Goal: Information Seeking & Learning: Check status

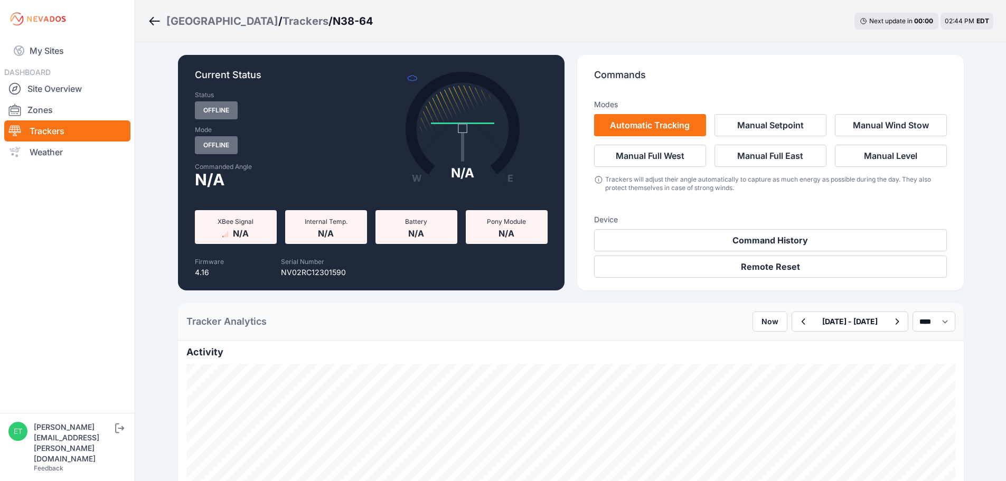
select select "******"
click at [48, 18] on img at bounding box center [37, 19] width 59 height 17
click at [42, 50] on link "My Sites" at bounding box center [67, 50] width 126 height 25
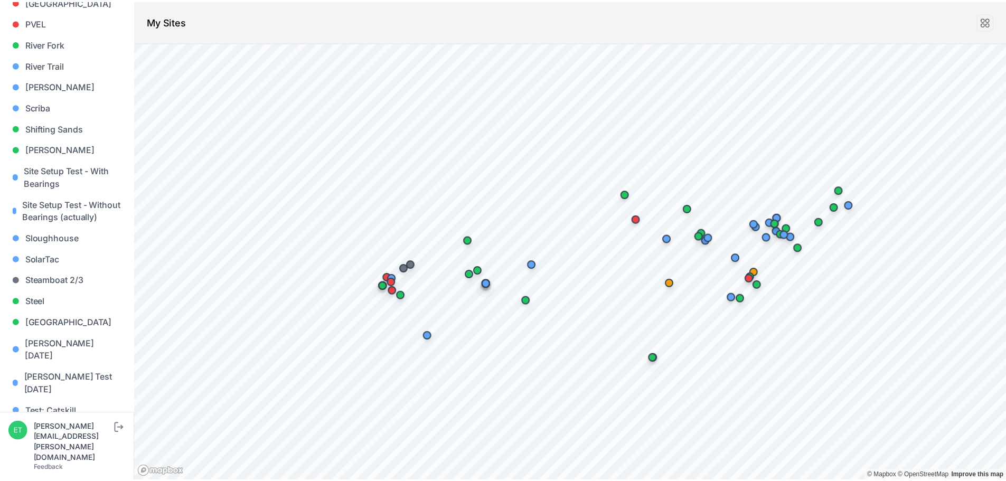
scroll to position [1021, 0]
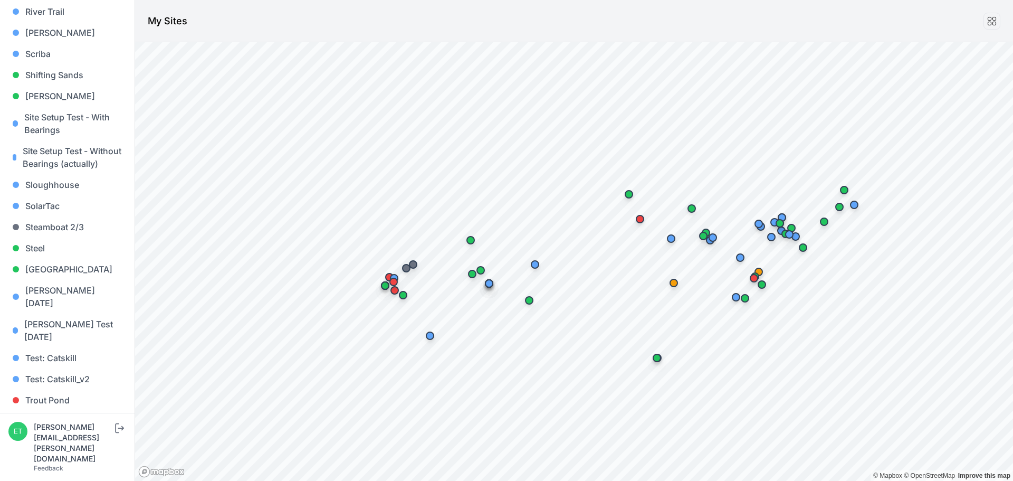
click at [61, 432] on link "Whitetail" at bounding box center [67, 442] width 118 height 21
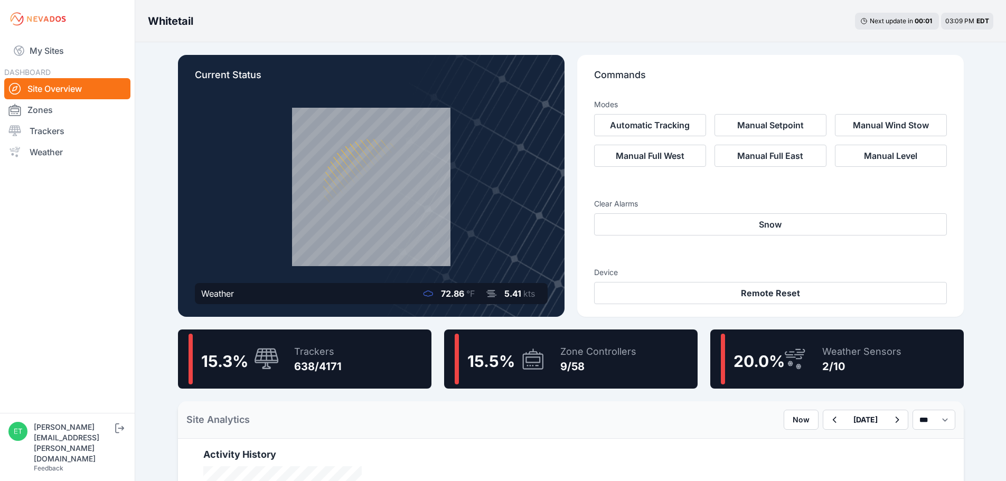
click at [492, 362] on span "15.5 %" at bounding box center [491, 361] width 48 height 19
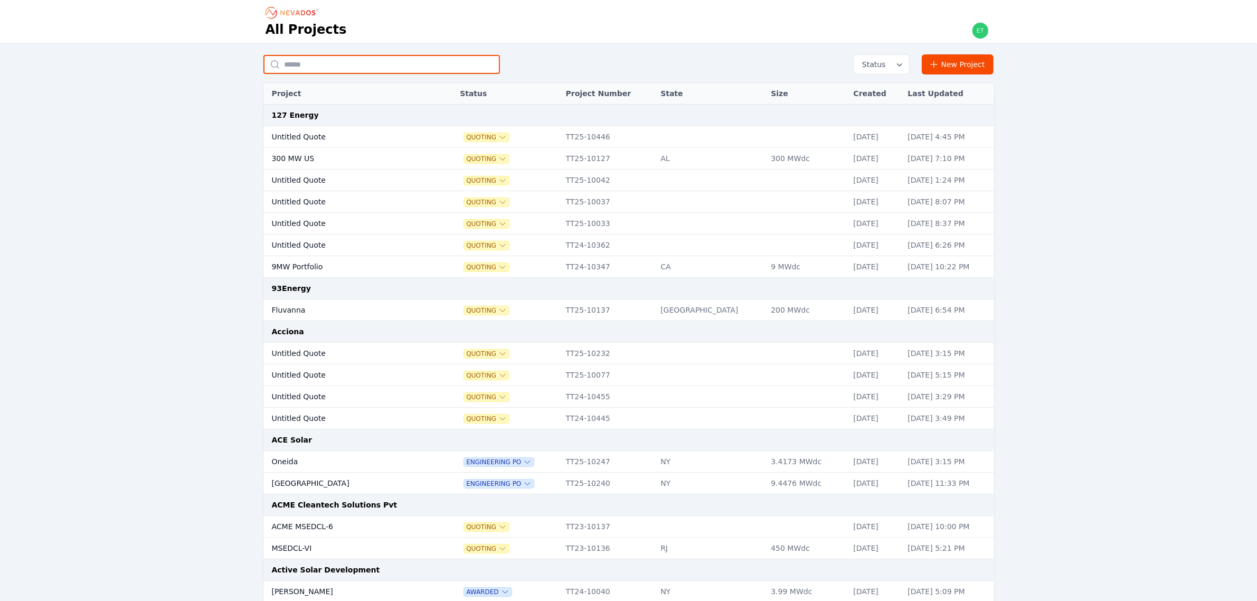
click at [338, 61] on input "text" at bounding box center [381, 64] width 236 height 19
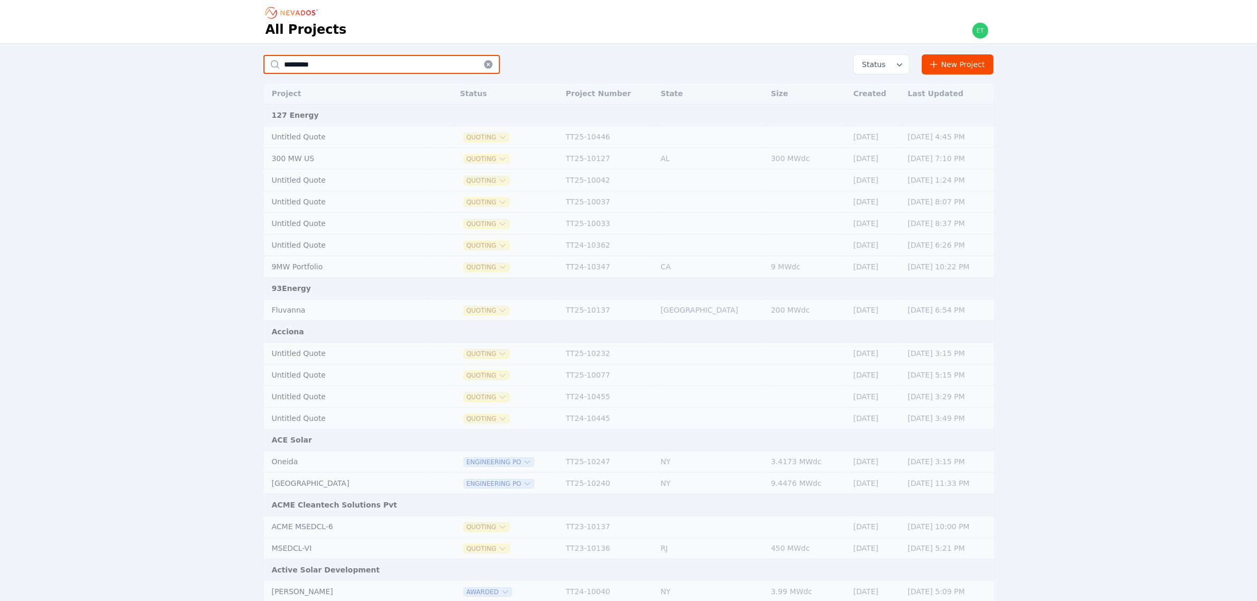
type input "*****"
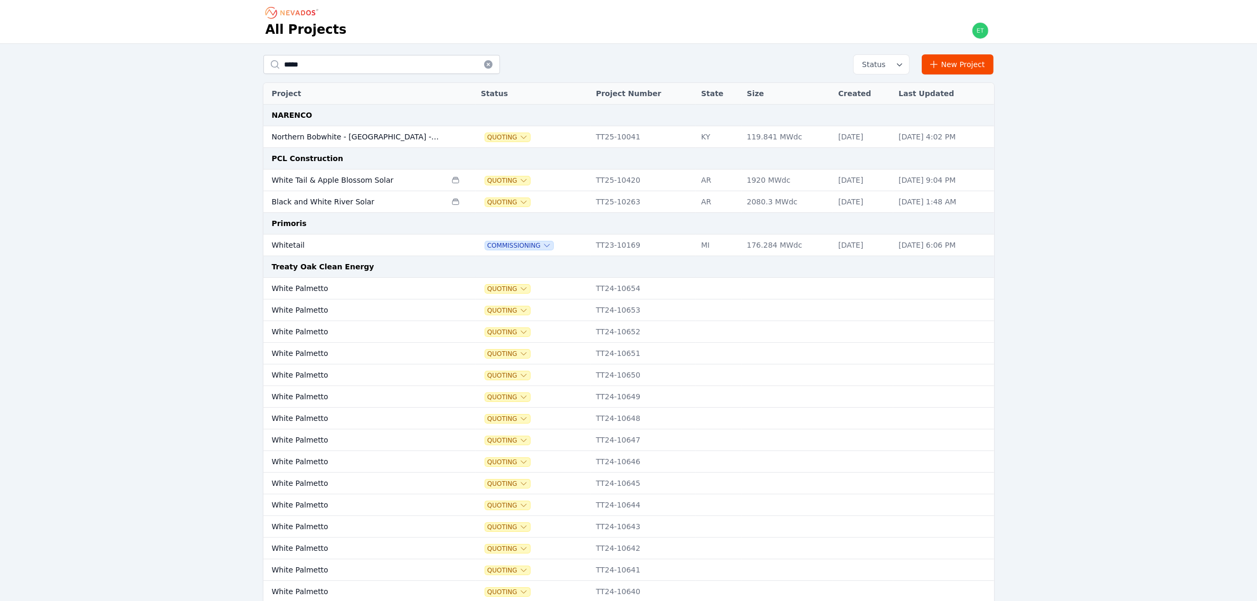
click at [311, 243] on td "Whitetail" at bounding box center [354, 245] width 183 height 22
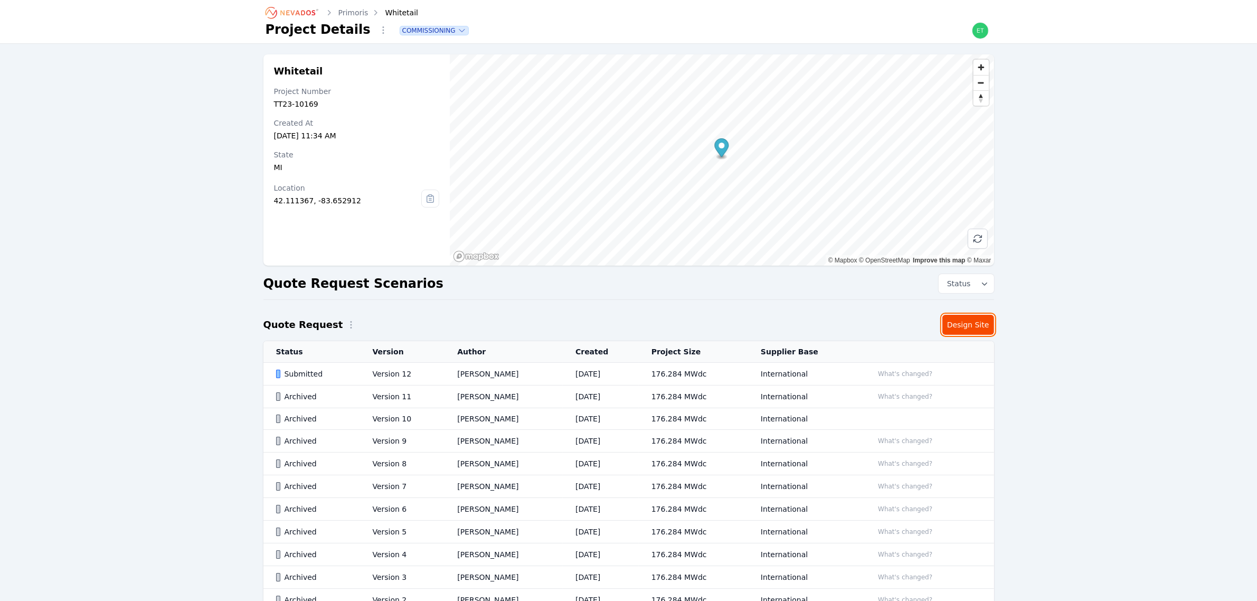
click at [960, 326] on link "Design Site" at bounding box center [968, 325] width 52 height 20
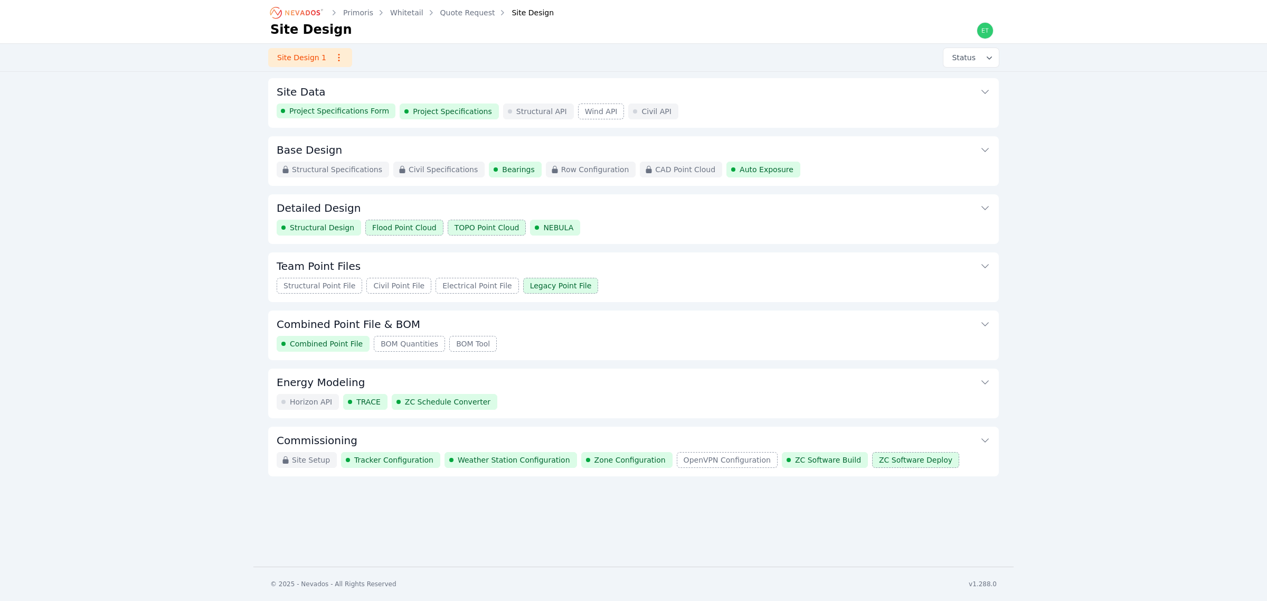
click at [491, 433] on button "Commissioning" at bounding box center [634, 439] width 714 height 25
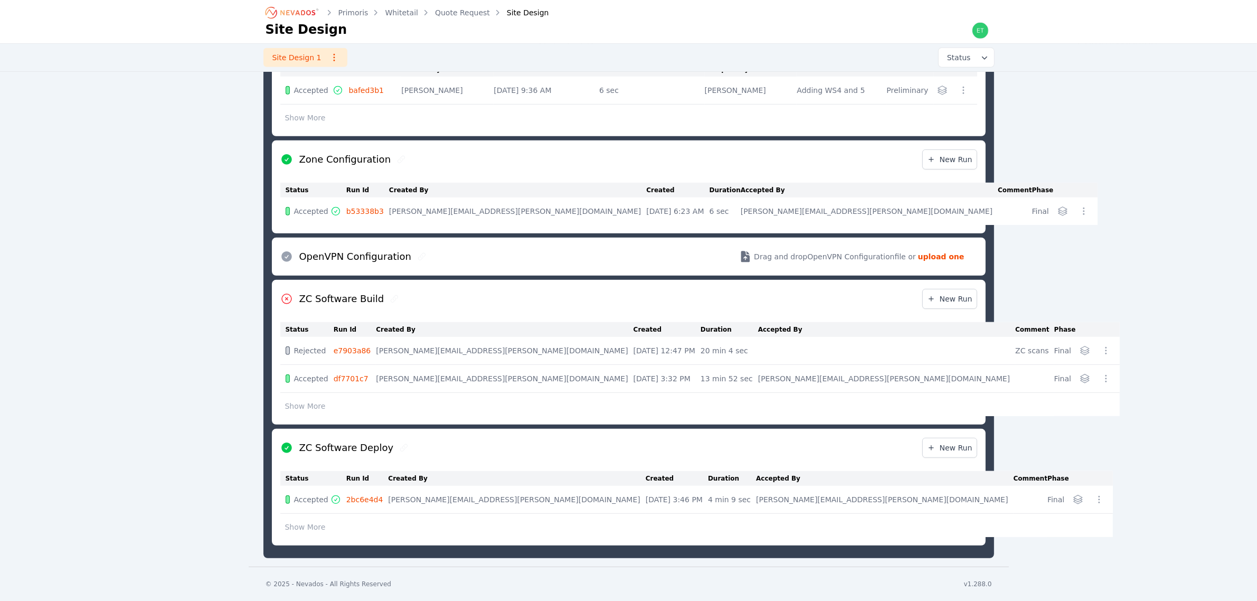
scroll to position [653, 0]
click at [355, 210] on link "b53338b3" at bounding box center [364, 211] width 37 height 8
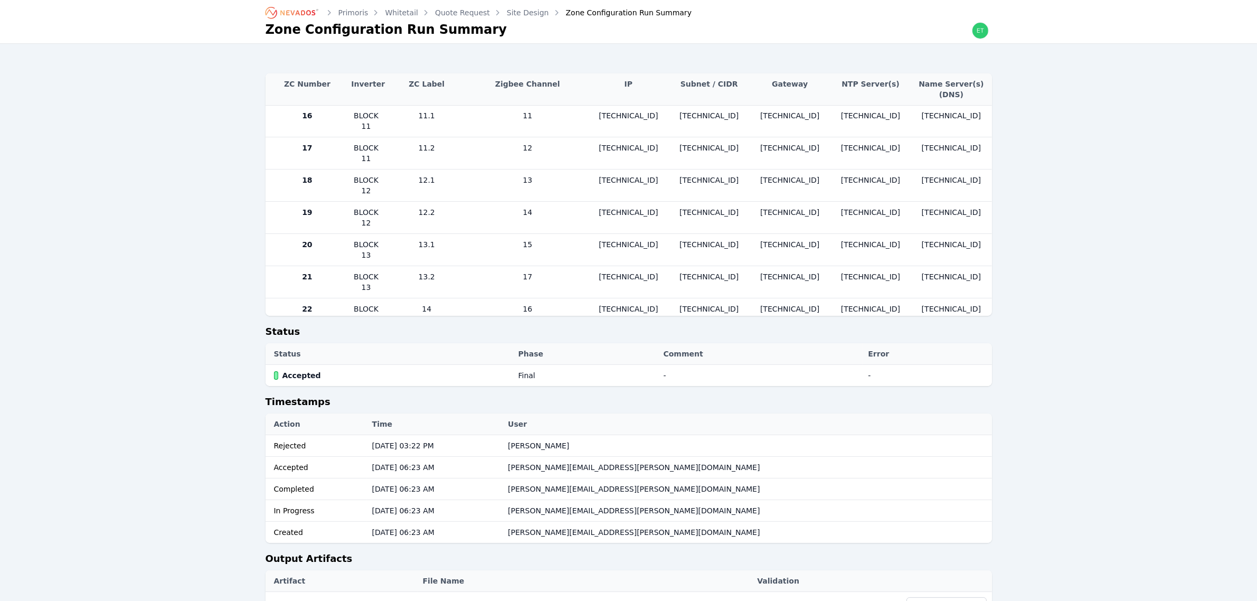
scroll to position [440, 0]
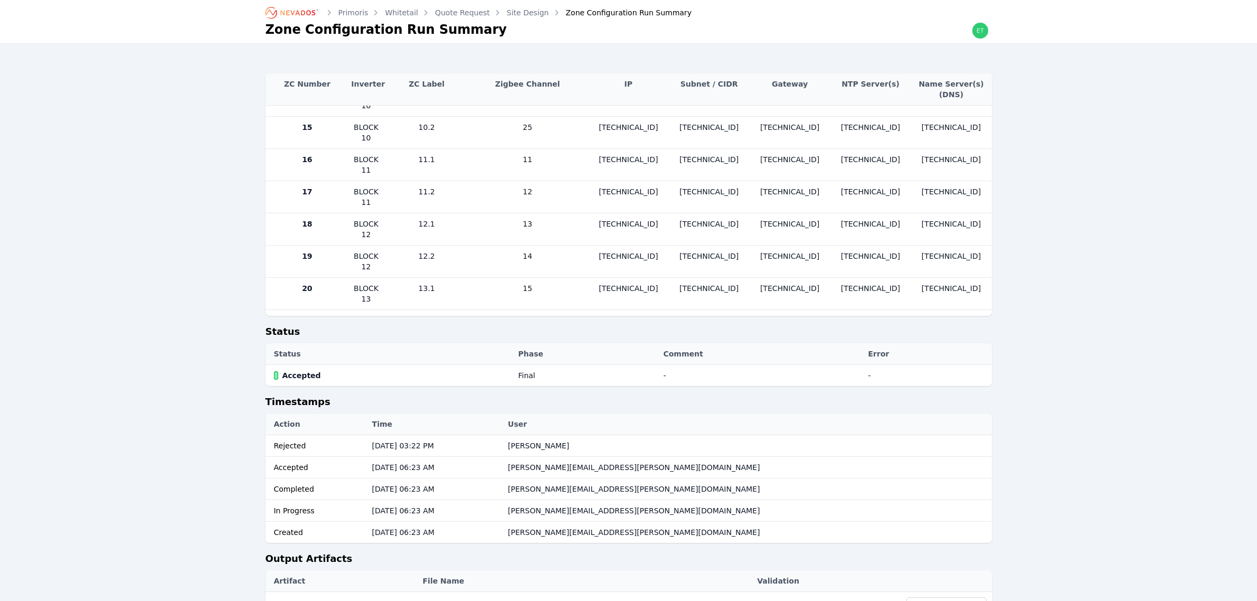
click at [151, 189] on div "Primoris Whitetail Quote Request Site Design Zone Configuration Run Summary Zon…" at bounding box center [628, 326] width 1257 height 652
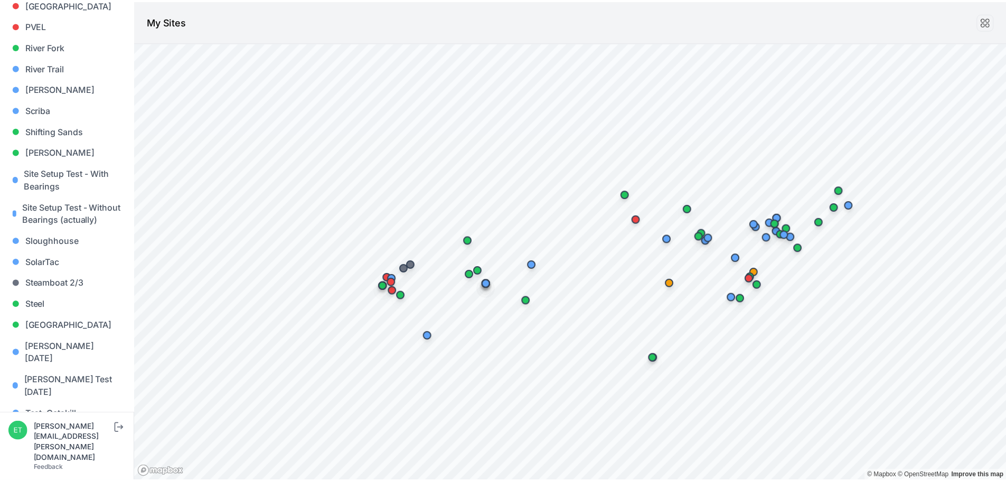
scroll to position [1021, 0]
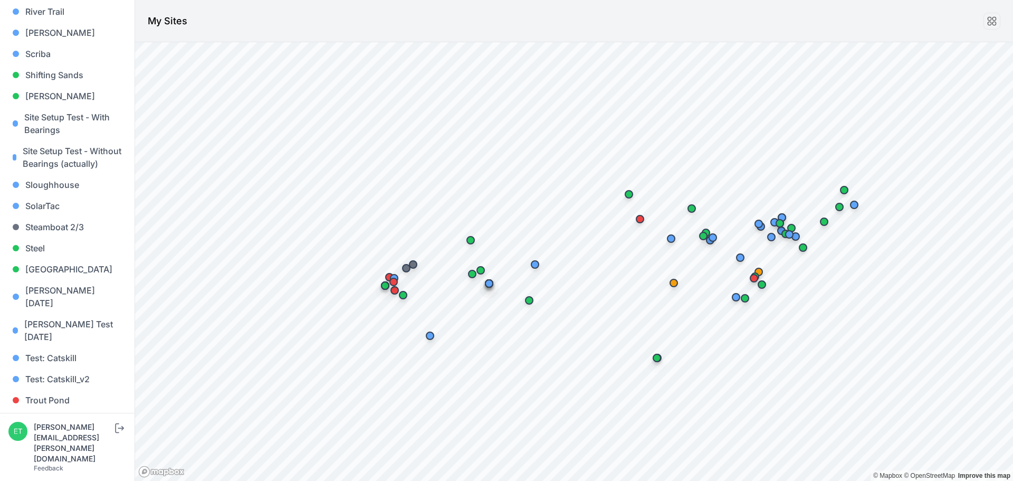
click at [61, 432] on link "Whitetail" at bounding box center [67, 442] width 118 height 21
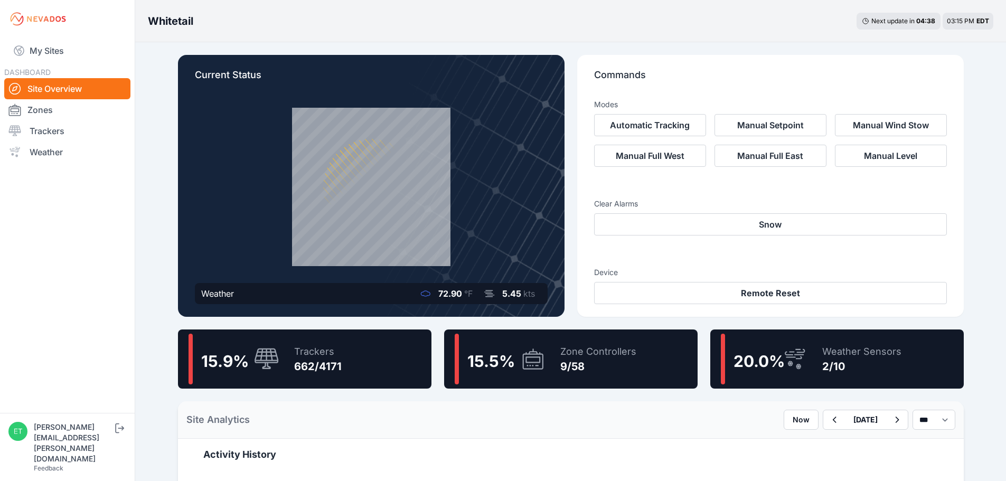
click at [495, 366] on span "15.5 %" at bounding box center [491, 361] width 48 height 19
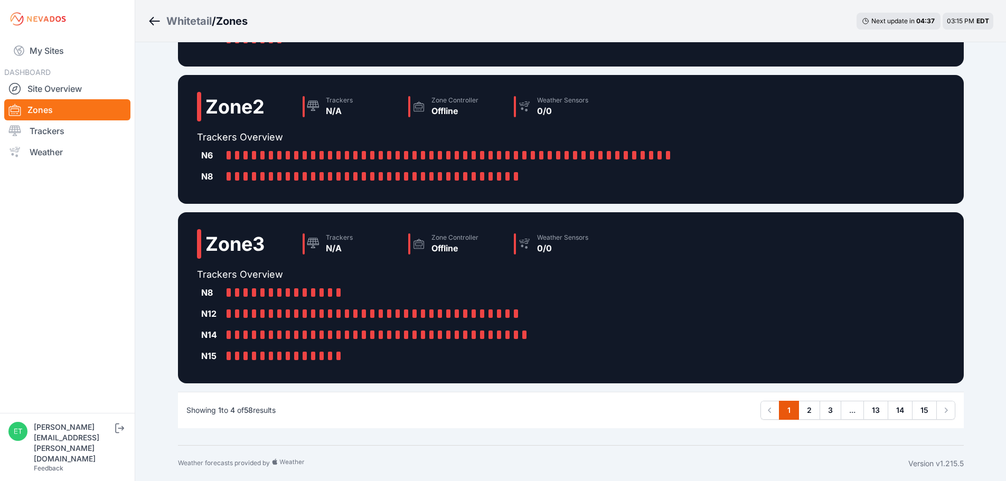
scroll to position [318, 0]
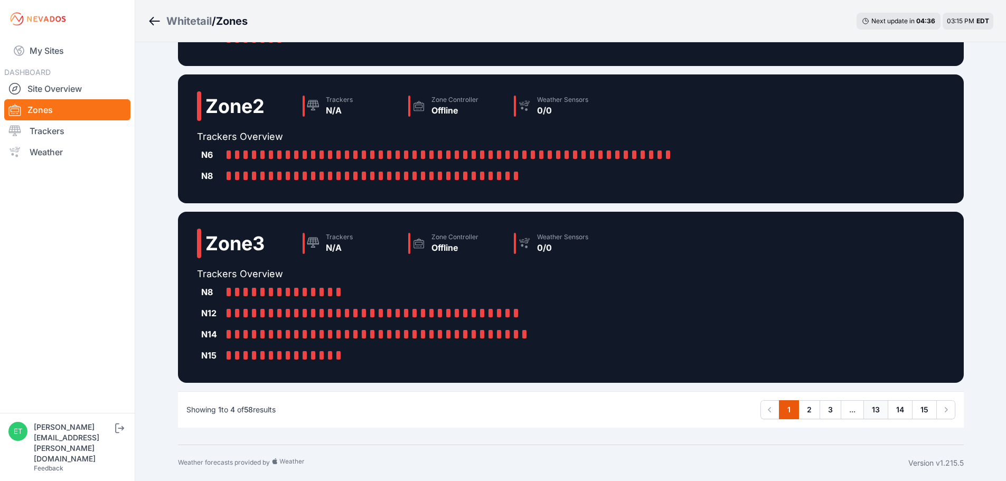
click at [875, 408] on link "13" at bounding box center [875, 409] width 25 height 19
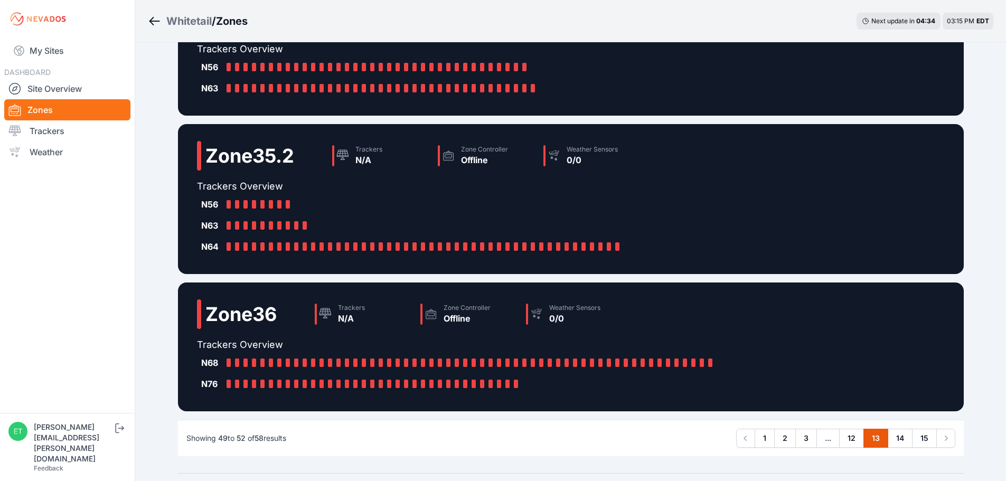
scroll to position [234, 0]
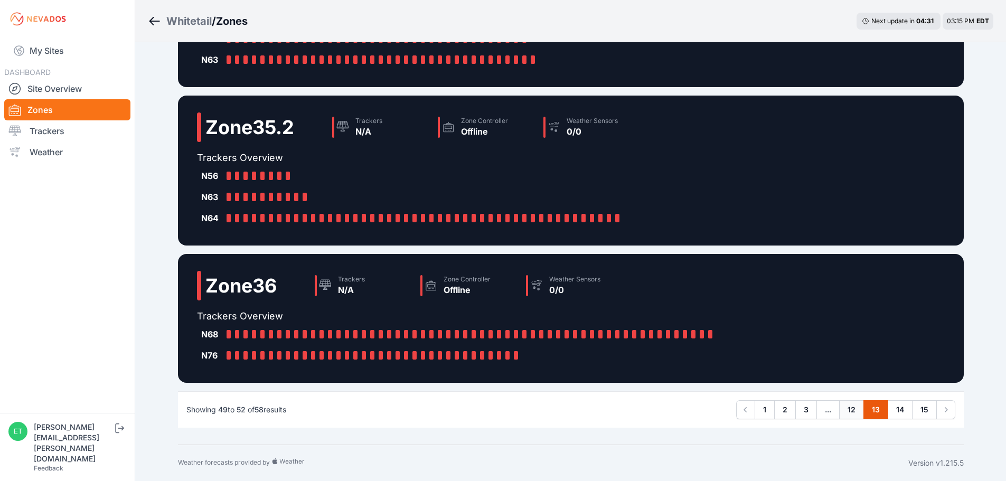
click at [852, 407] on link "12" at bounding box center [851, 409] width 25 height 19
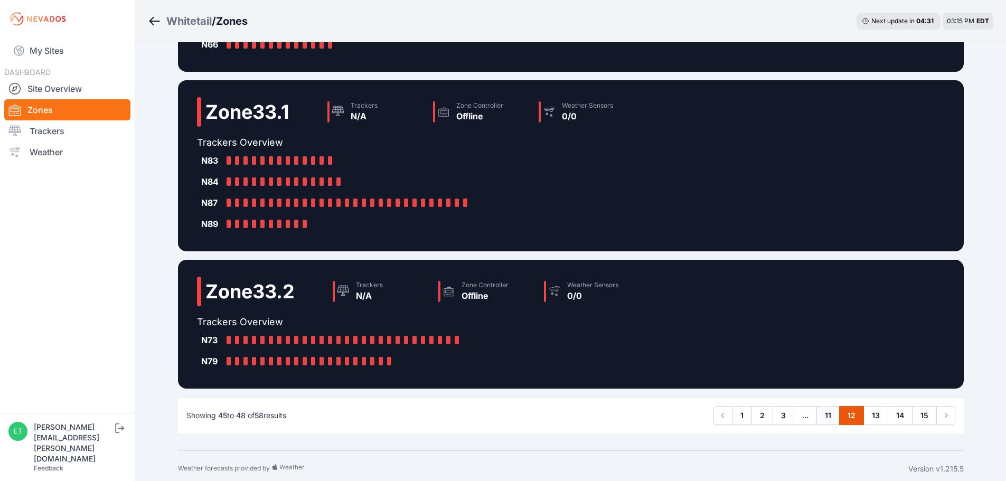
scroll to position [255, 0]
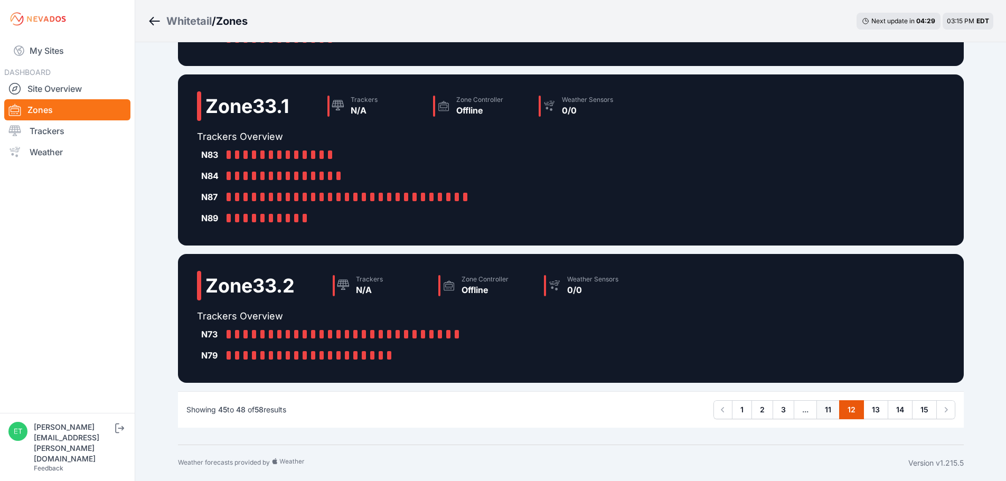
click at [830, 412] on link "11" at bounding box center [827, 409] width 23 height 19
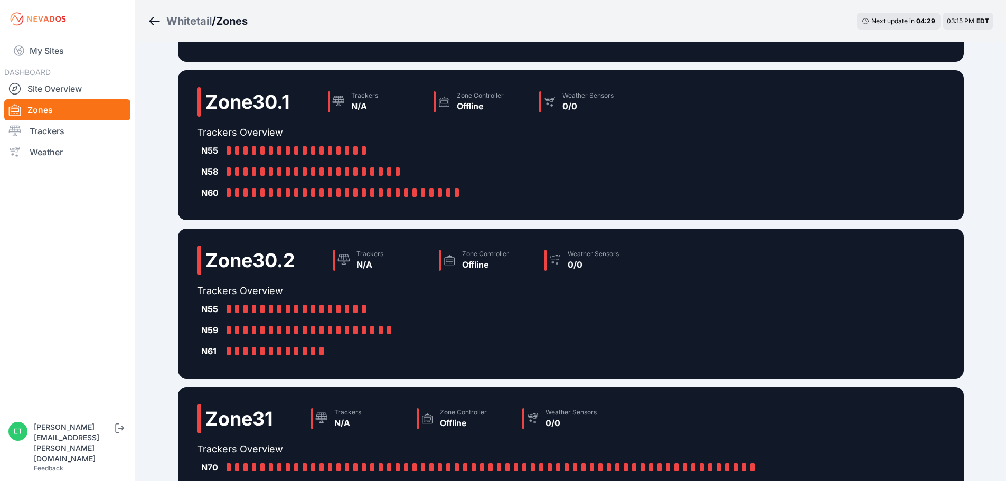
scroll to position [318, 0]
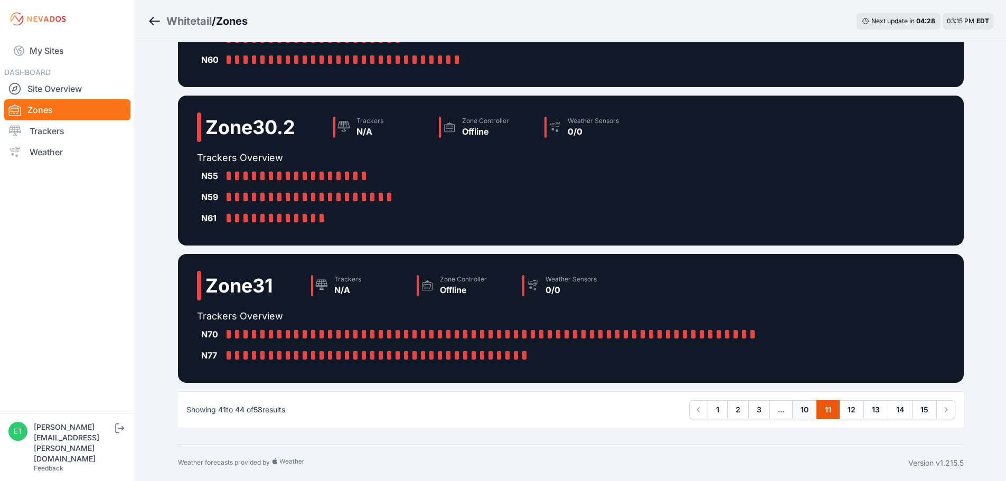
click at [810, 413] on link "10" at bounding box center [804, 409] width 25 height 19
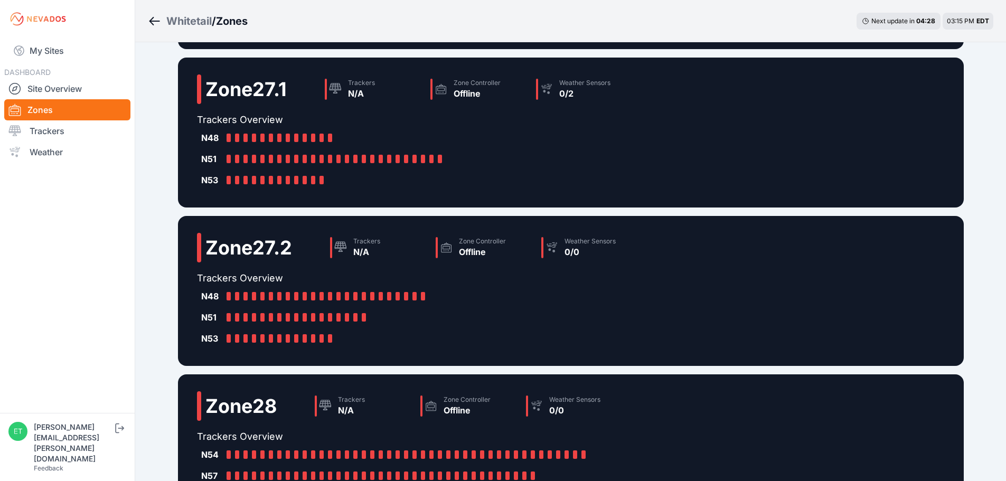
scroll to position [297, 0]
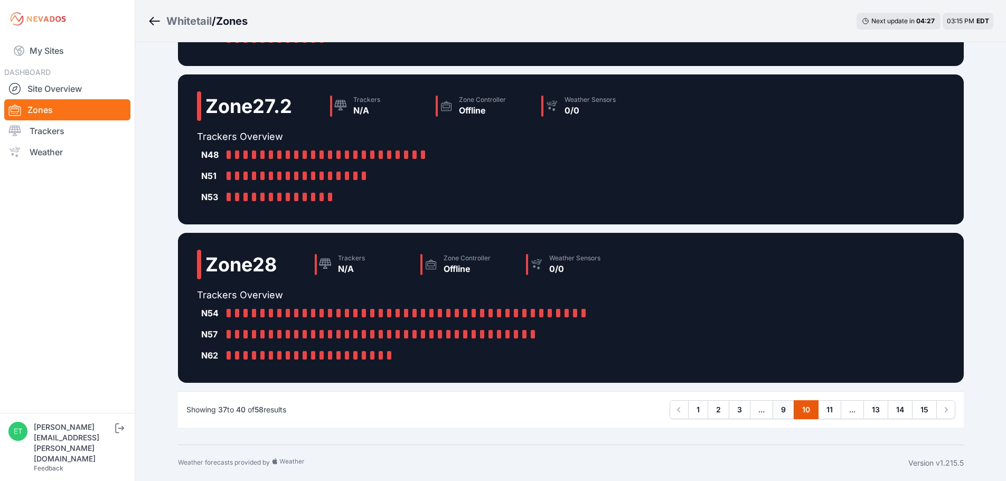
click at [788, 411] on link "9" at bounding box center [783, 409] width 22 height 19
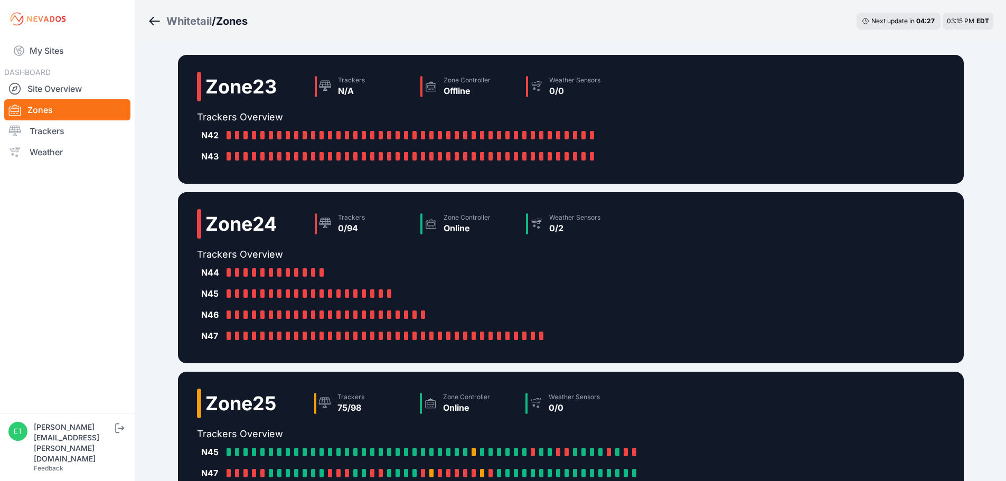
scroll to position [276, 0]
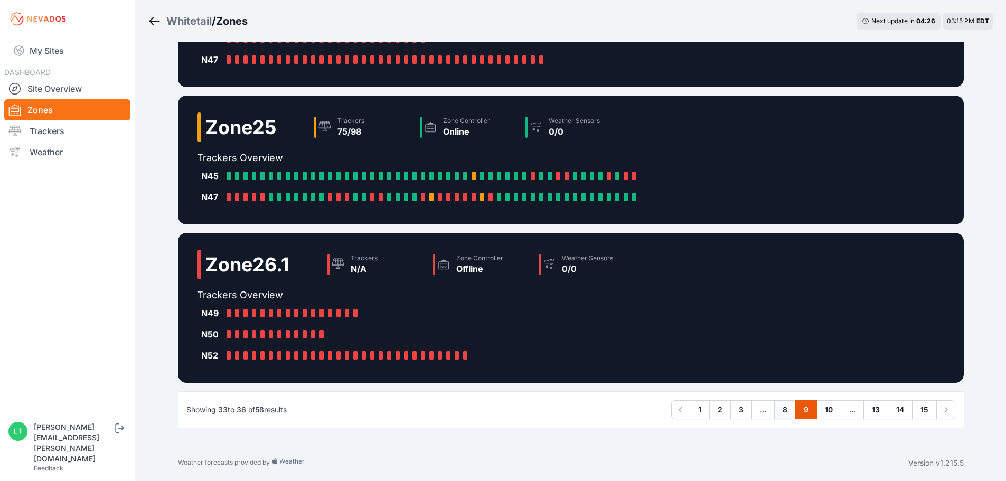
click at [783, 410] on link "8" at bounding box center [785, 409] width 22 height 19
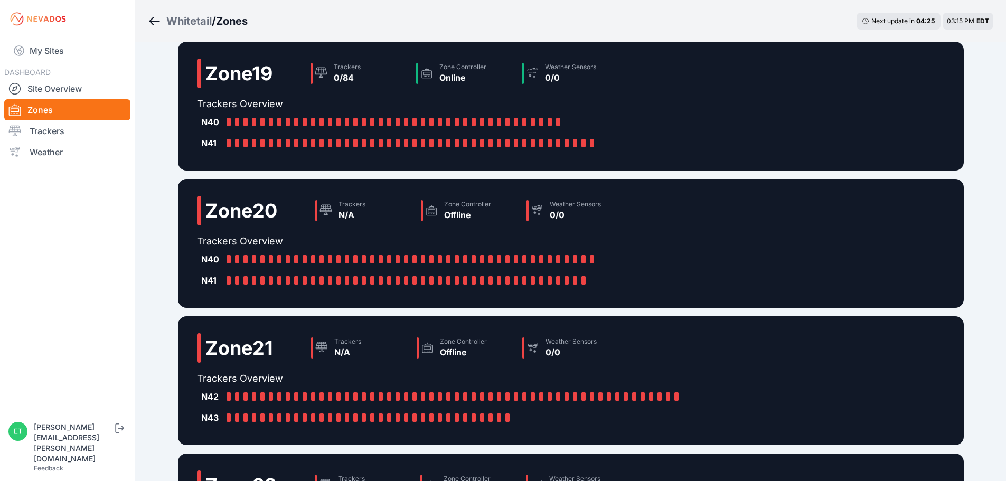
scroll to position [234, 0]
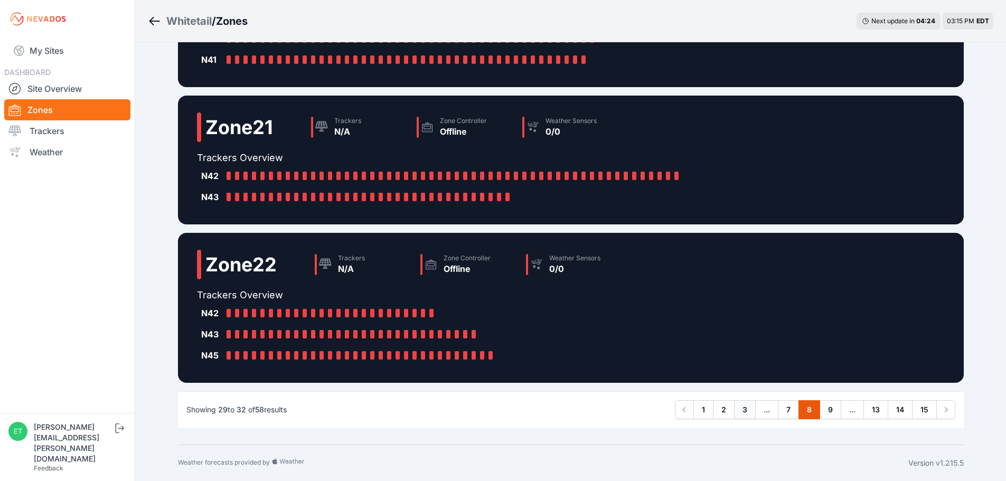
click at [750, 412] on link "3" at bounding box center [745, 409] width 22 height 19
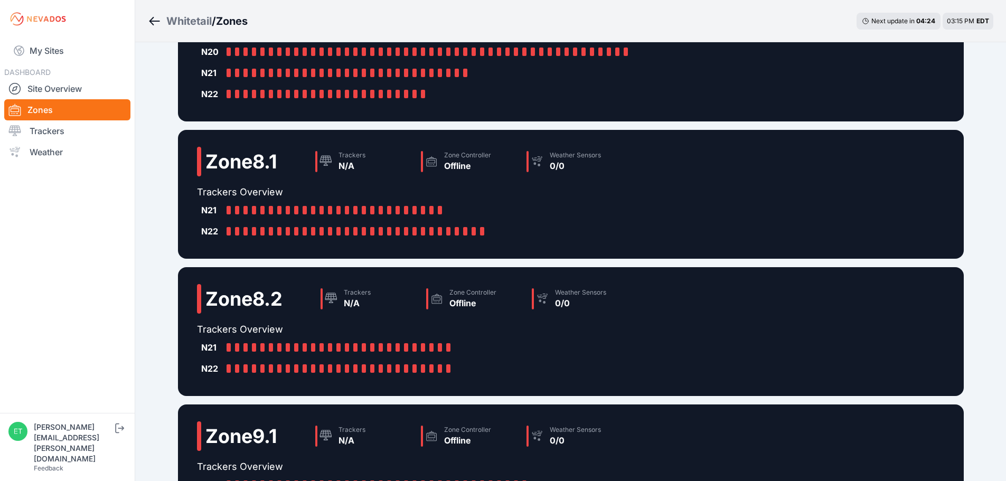
scroll to position [234, 0]
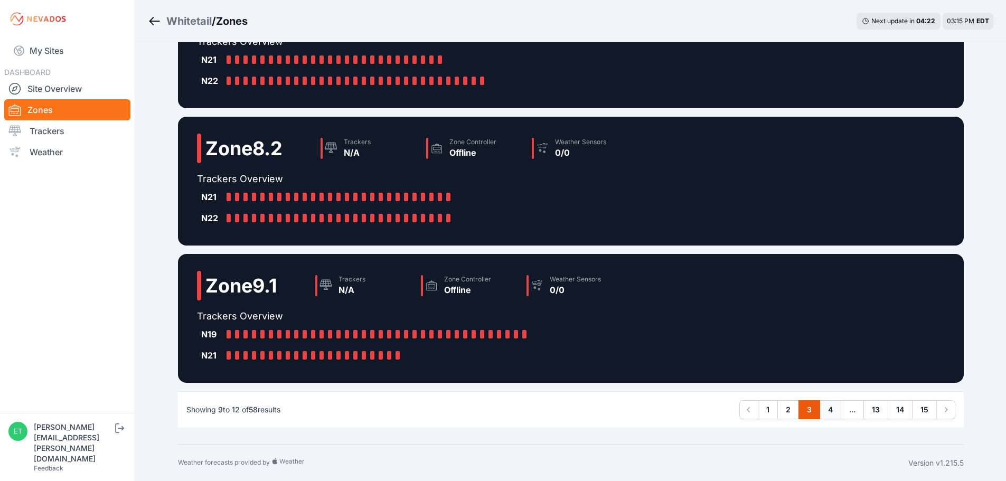
click at [822, 411] on link "4" at bounding box center [830, 409] width 22 height 19
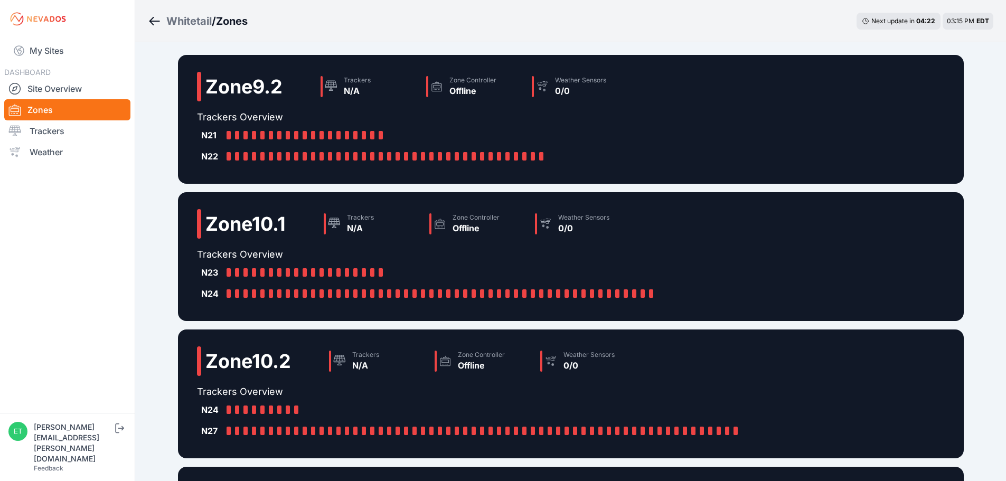
scroll to position [192, 0]
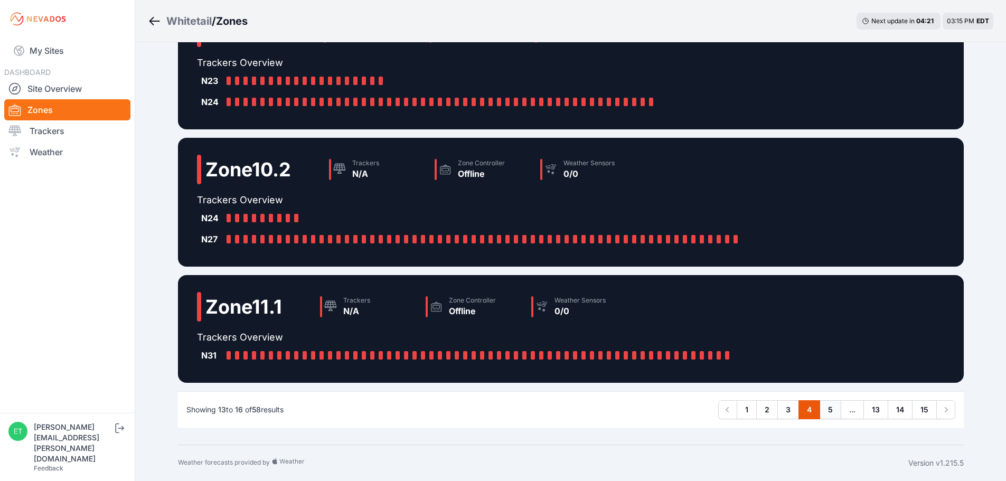
click at [834, 410] on link "5" at bounding box center [830, 409] width 22 height 19
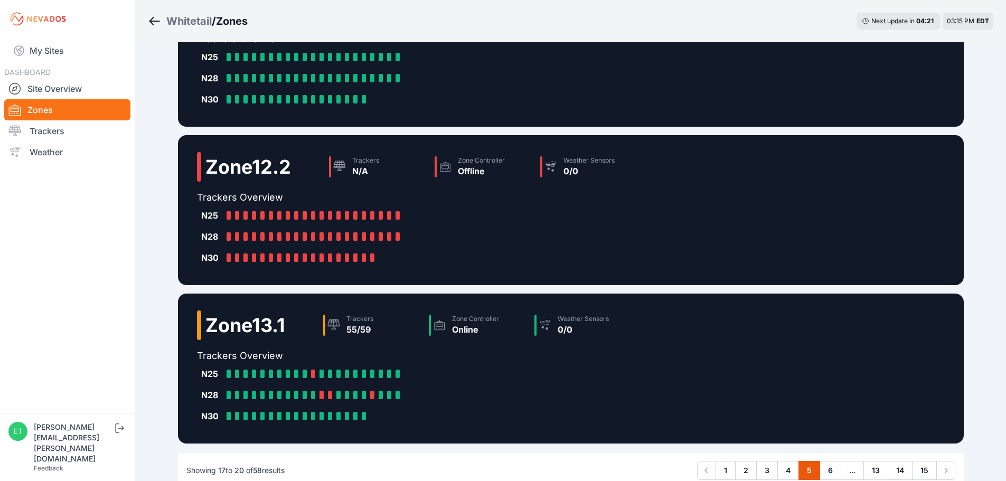
scroll to position [255, 0]
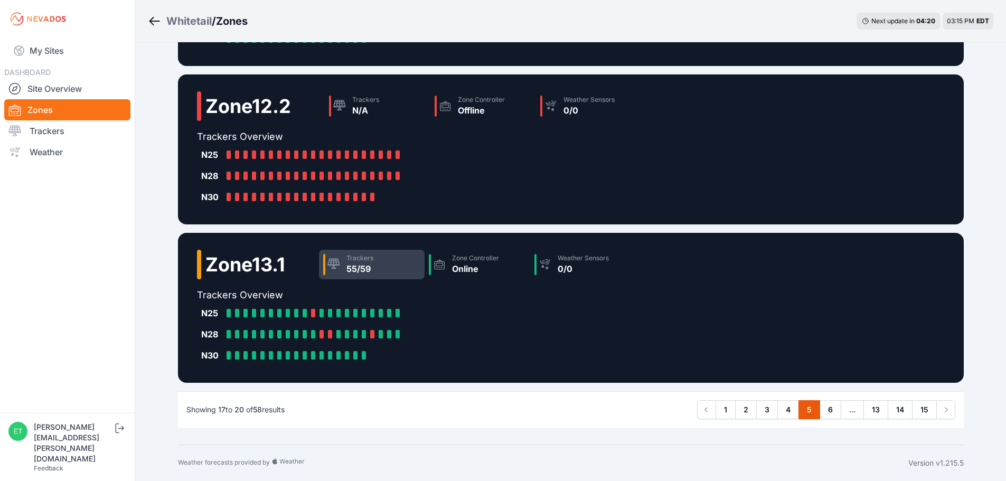
click at [359, 265] on div "55/59" at bounding box center [359, 268] width 27 height 13
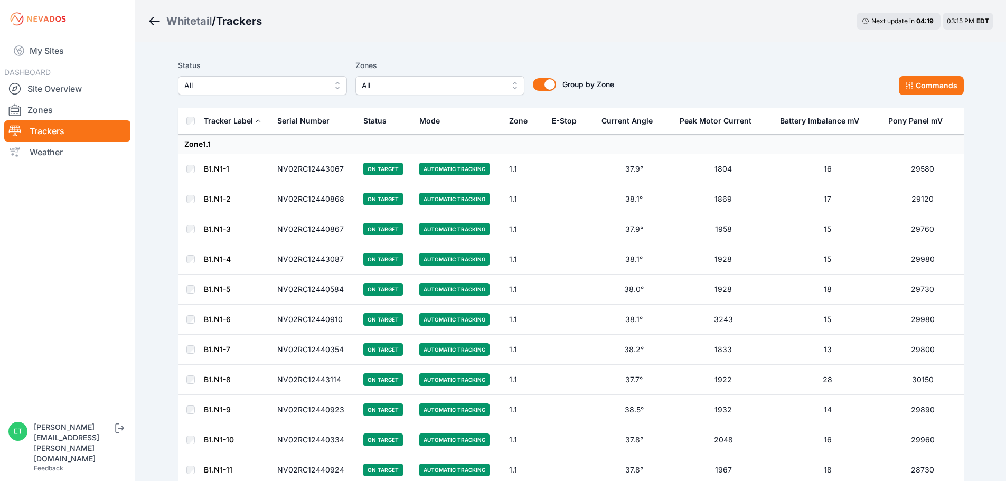
click at [380, 88] on span "All" at bounding box center [432, 85] width 141 height 13
click at [402, 86] on span "All" at bounding box center [432, 85] width 141 height 13
click at [402, 86] on span "All" at bounding box center [435, 85] width 141 height 13
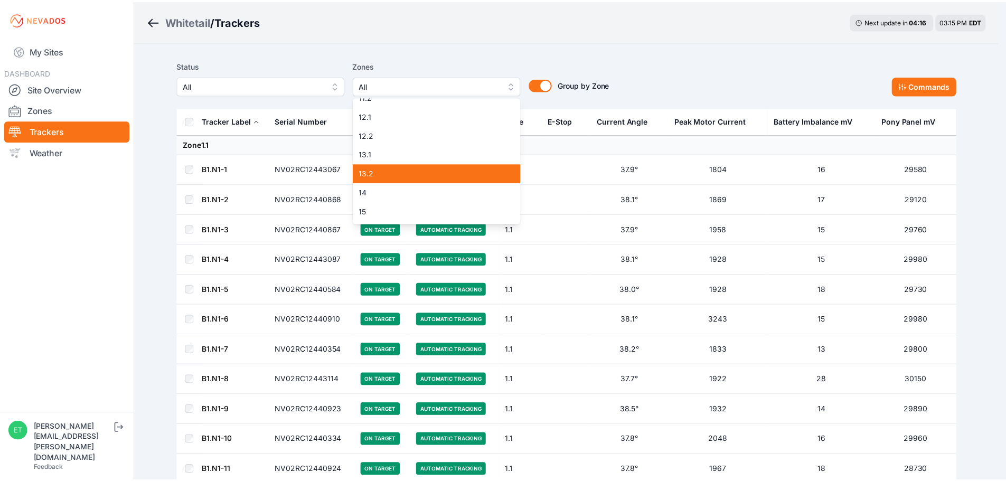
scroll to position [352, 0]
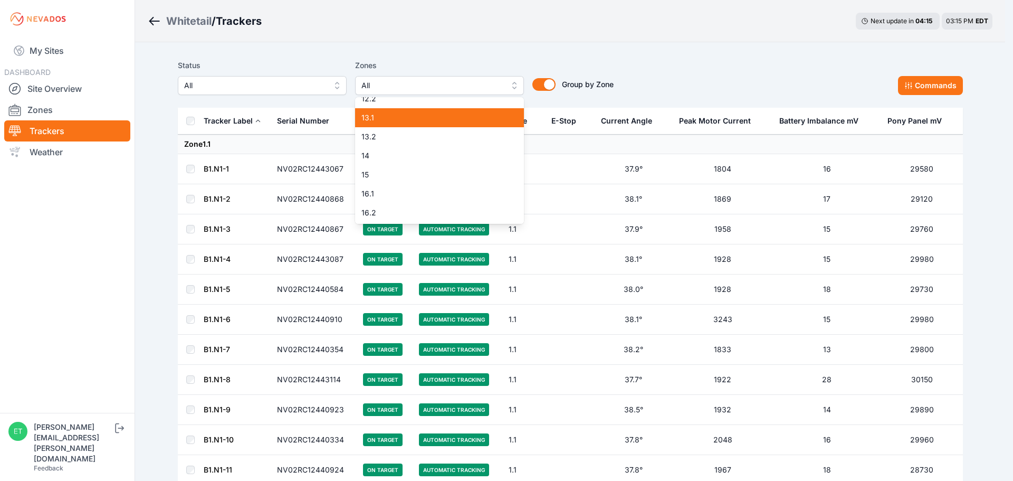
click at [404, 122] on span "13.1" at bounding box center [434, 117] width 144 height 11
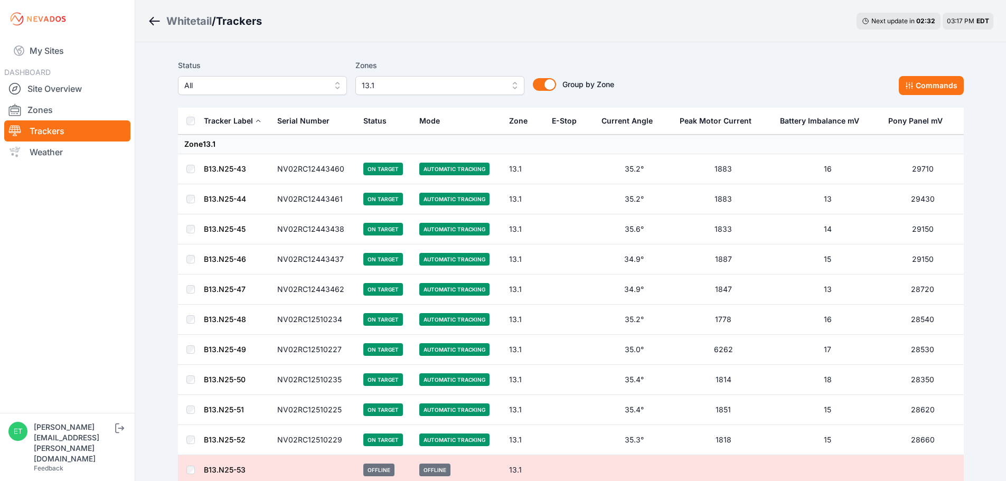
click at [221, 167] on link "B13.N25-43" at bounding box center [225, 168] width 42 height 9
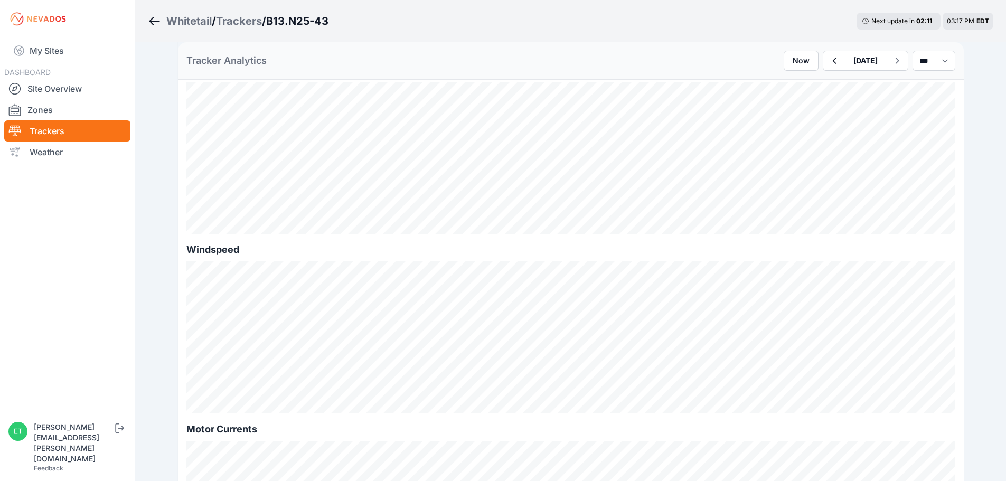
scroll to position [440, 0]
click at [238, 22] on div "Trackers" at bounding box center [239, 21] width 46 height 15
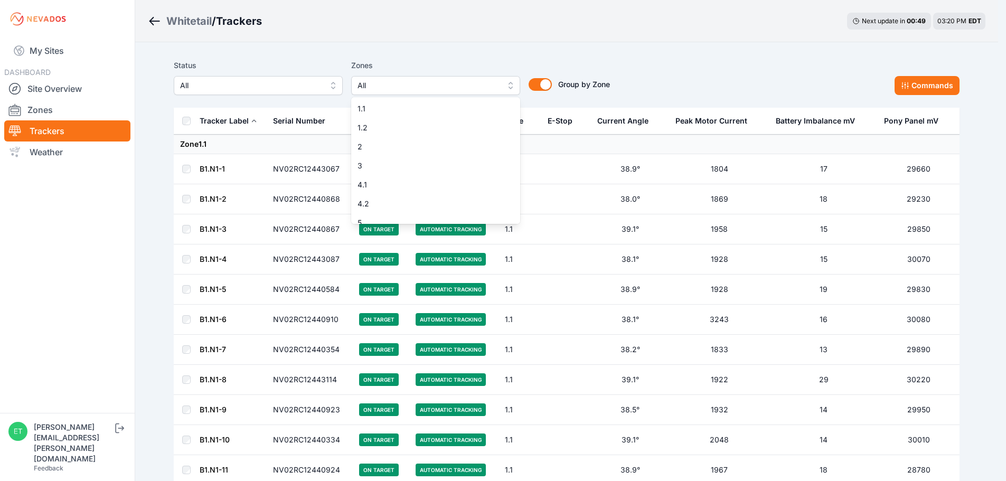
click at [394, 83] on span "All" at bounding box center [427, 85] width 141 height 13
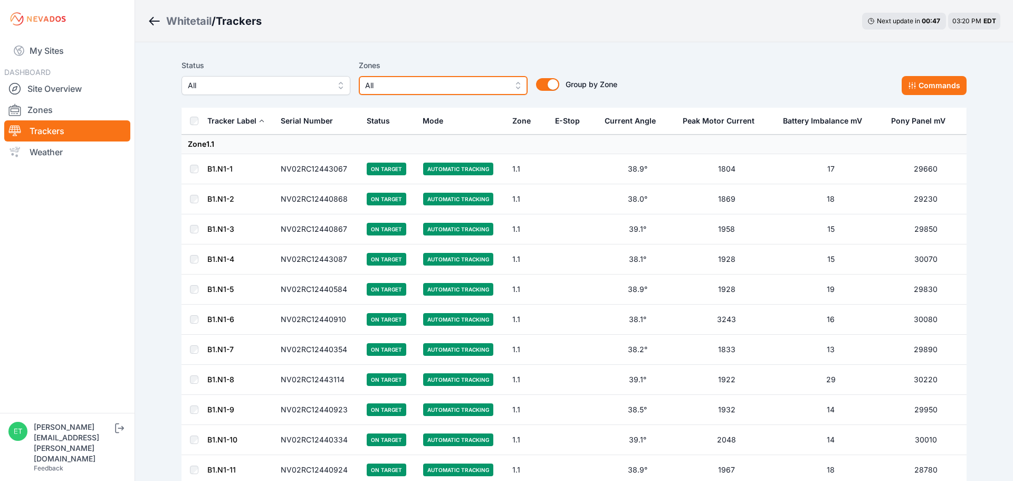
click at [413, 82] on span "All" at bounding box center [435, 85] width 141 height 13
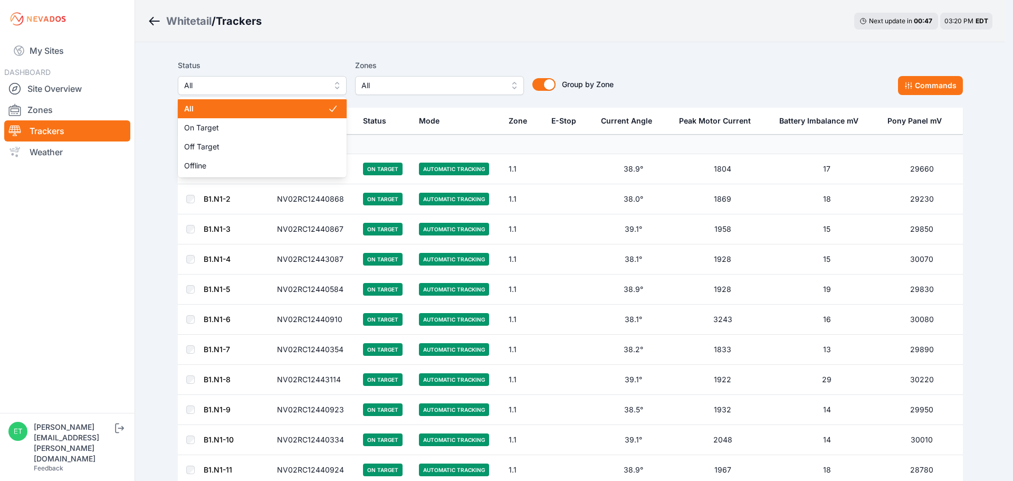
click at [291, 90] on span "All" at bounding box center [254, 85] width 141 height 13
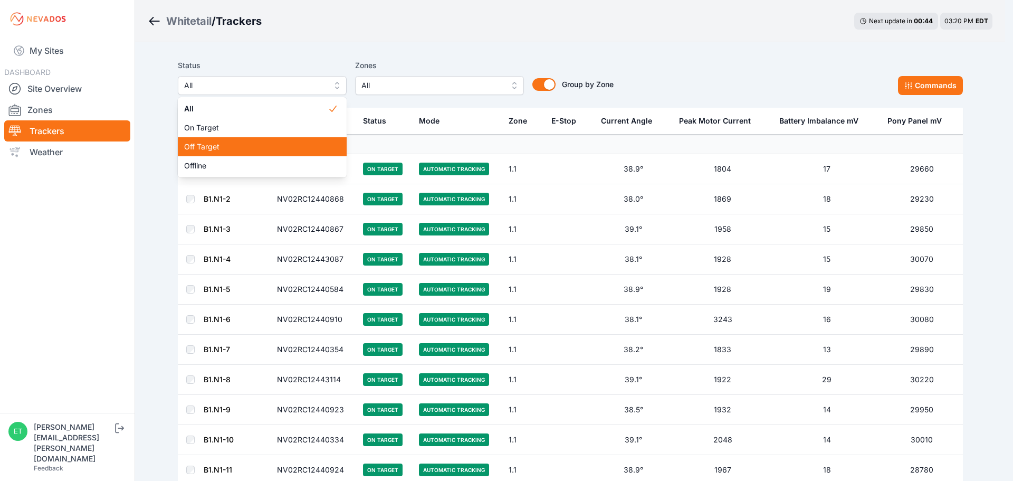
click at [269, 147] on span "Off Target" at bounding box center [256, 146] width 144 height 11
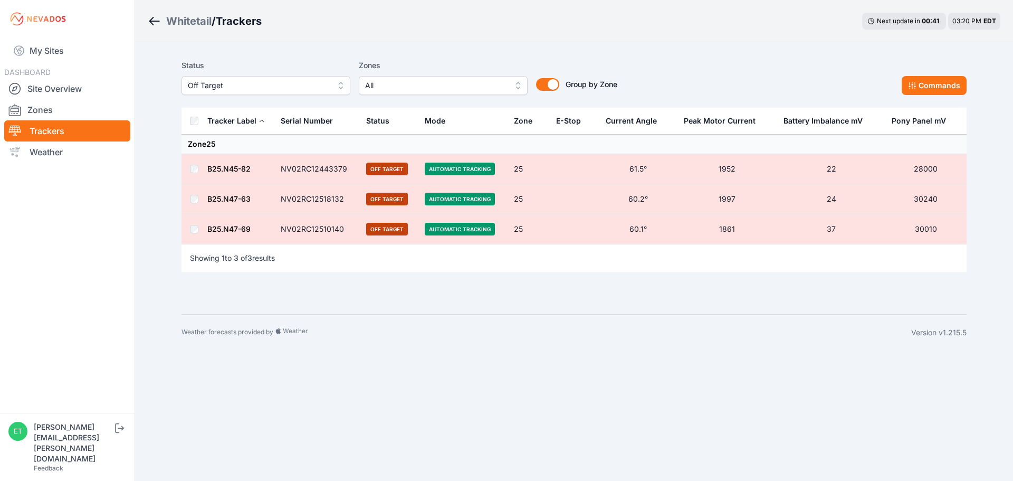
click at [290, 84] on span "Off Target" at bounding box center [258, 85] width 141 height 13
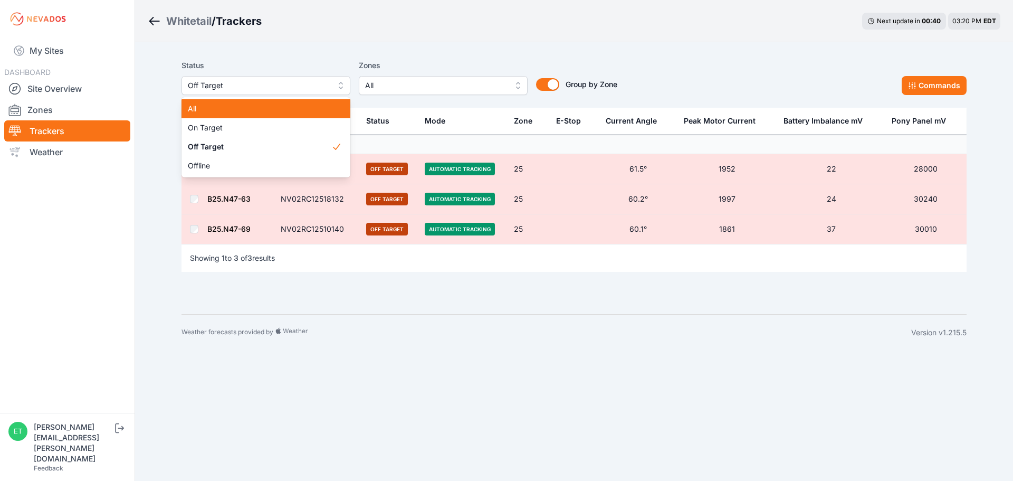
click at [273, 109] on span "All" at bounding box center [260, 108] width 144 height 11
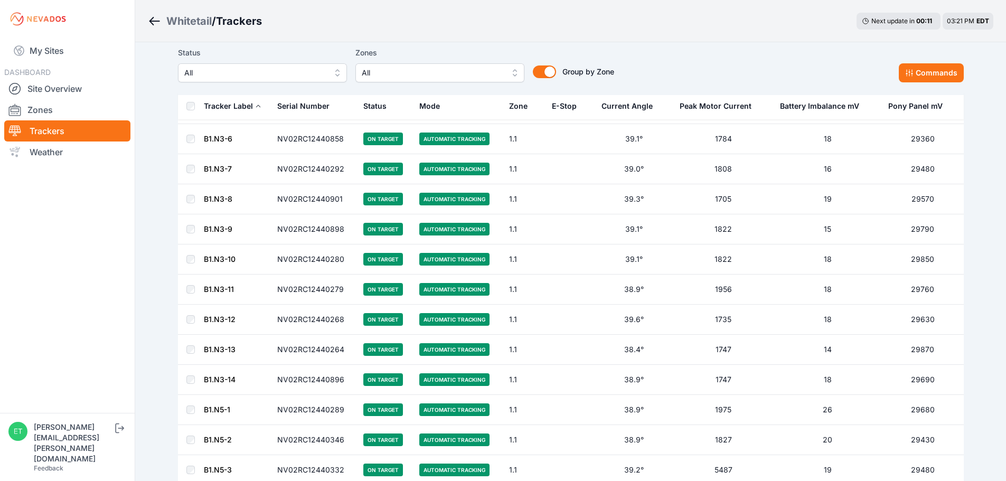
scroll to position [1144, 0]
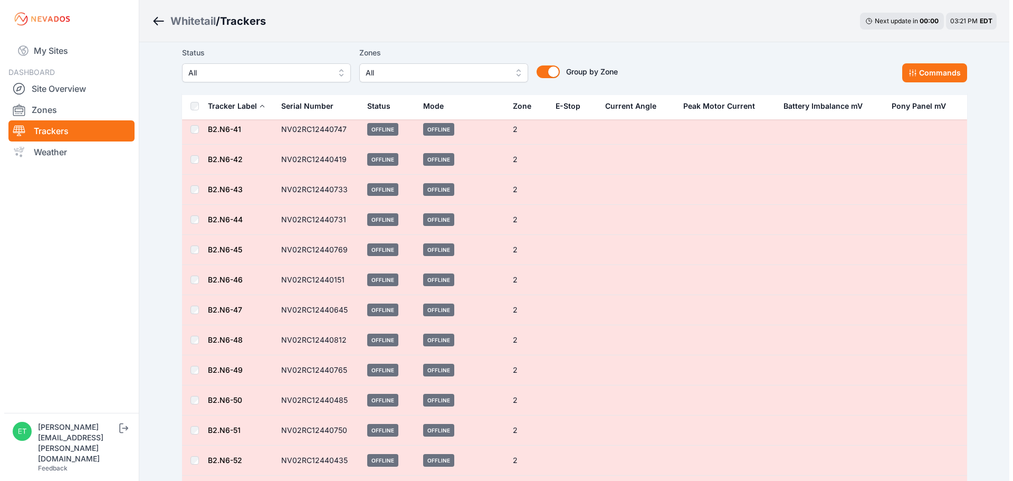
scroll to position [4663, 0]
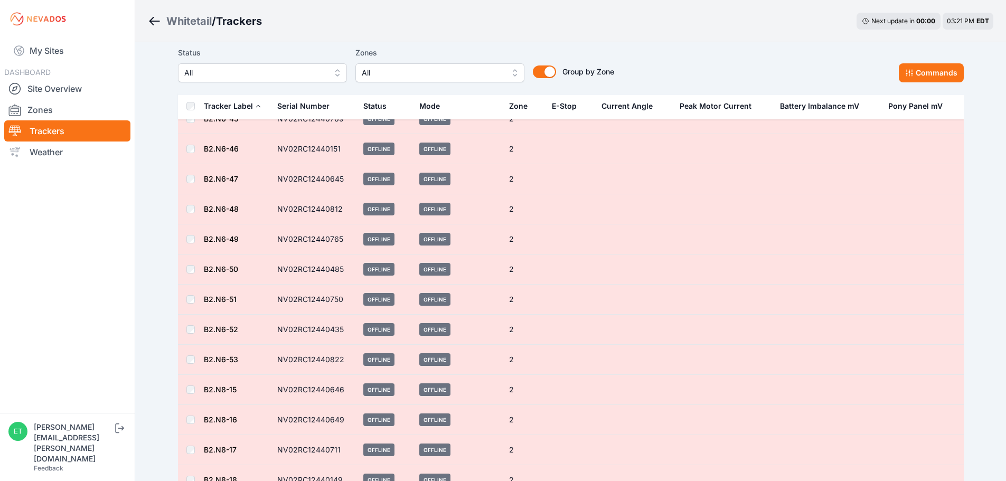
click at [440, 69] on span "All" at bounding box center [432, 73] width 141 height 13
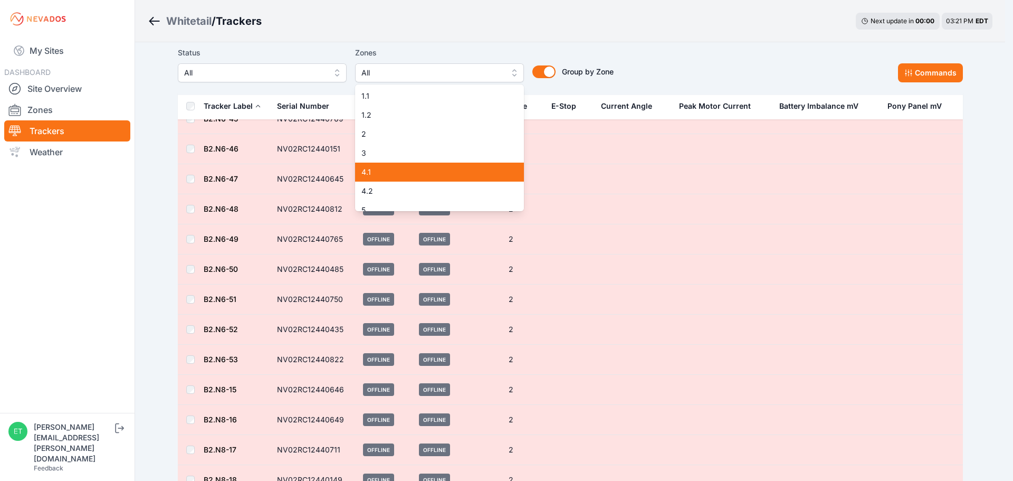
scroll to position [88, 0]
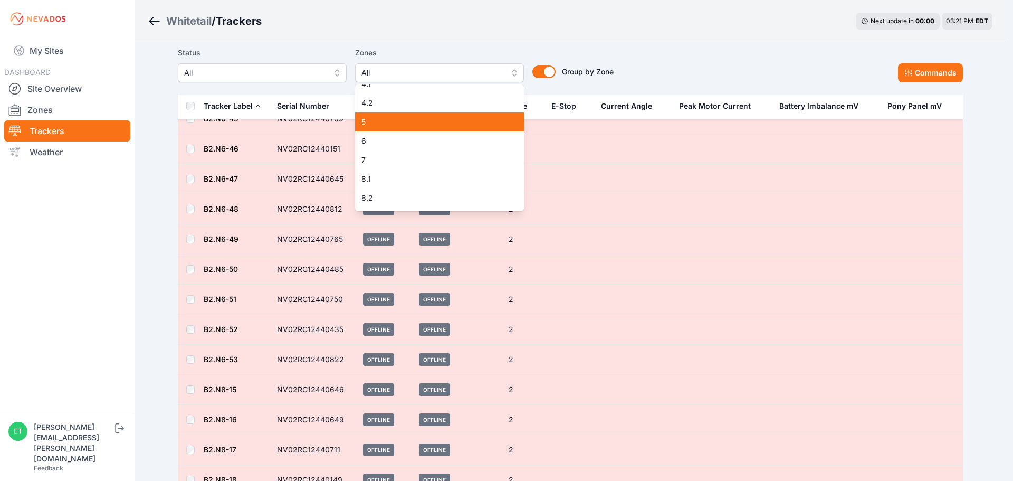
click at [413, 118] on span "5" at bounding box center [434, 122] width 144 height 11
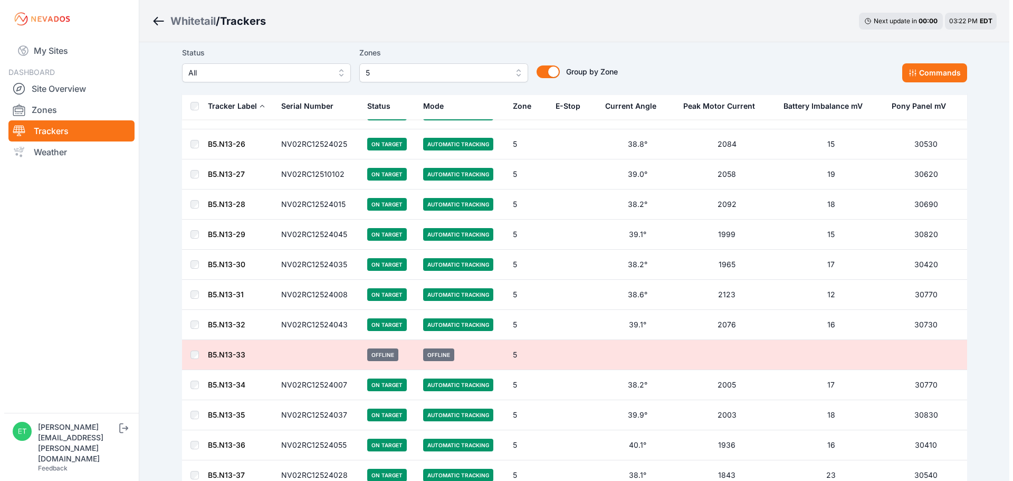
scroll to position [2429, 0]
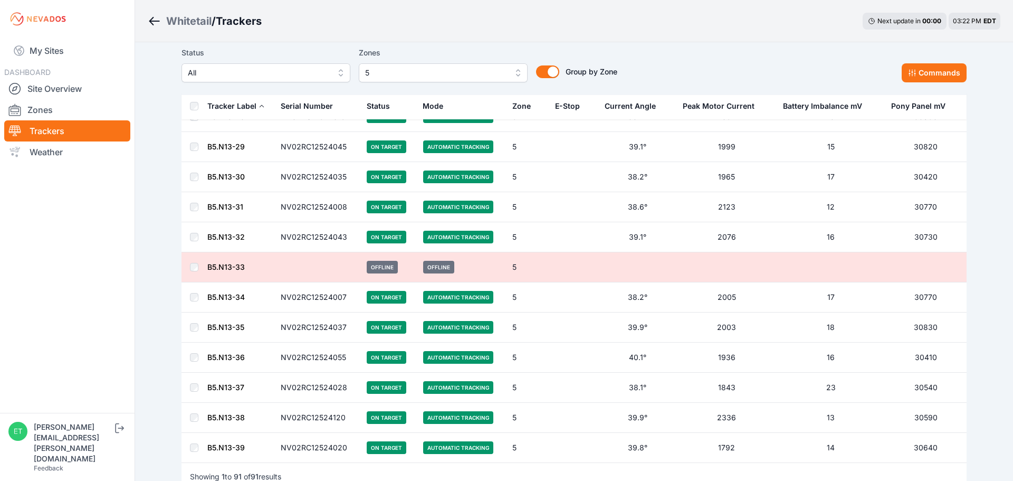
click at [436, 64] on button "5" at bounding box center [443, 72] width 169 height 19
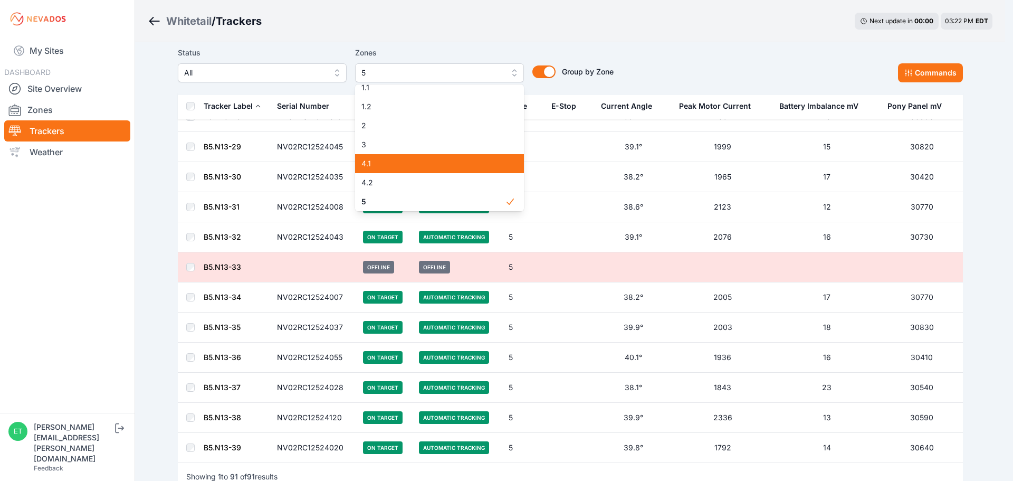
scroll to position [97, 0]
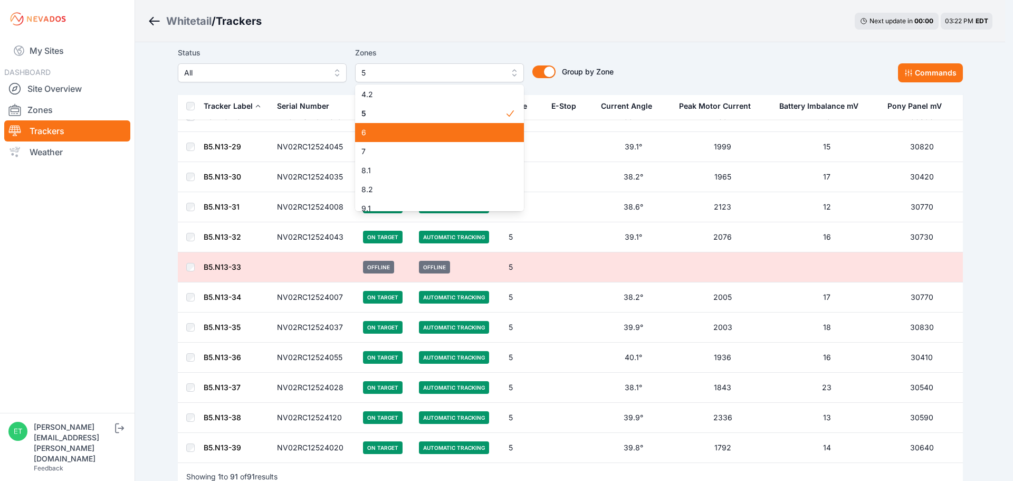
click at [435, 135] on span "6" at bounding box center [434, 132] width 144 height 11
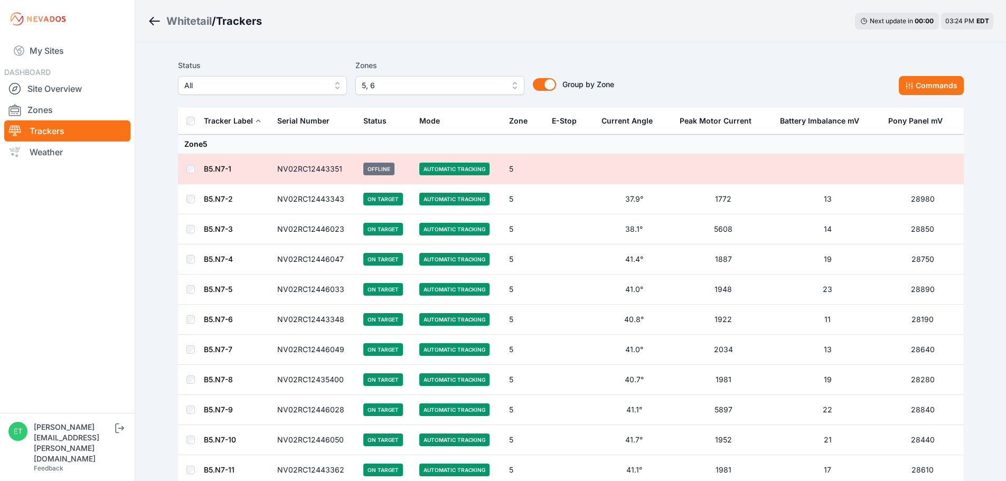
click at [214, 198] on link "B5.N7-2" at bounding box center [218, 198] width 29 height 9
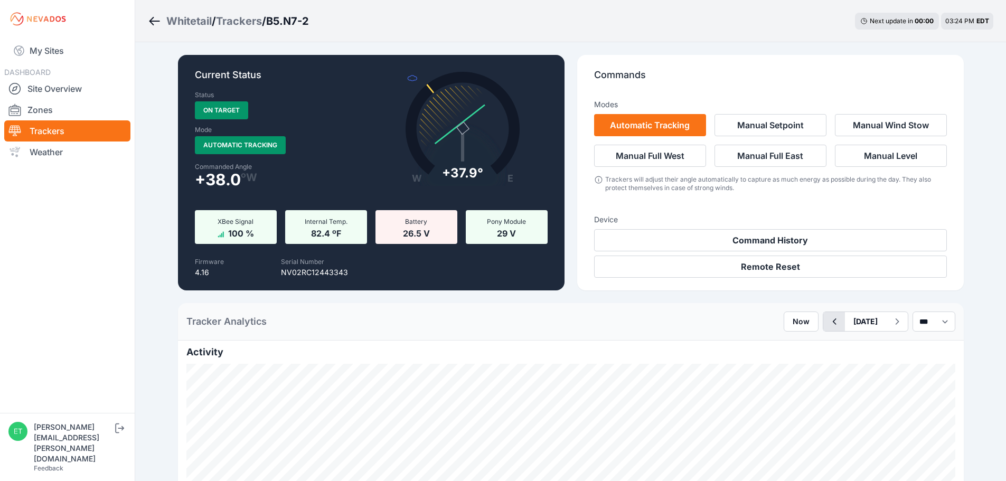
click at [827, 322] on icon "button" at bounding box center [833, 321] width 13 height 13
